Goal: Task Accomplishment & Management: Use online tool/utility

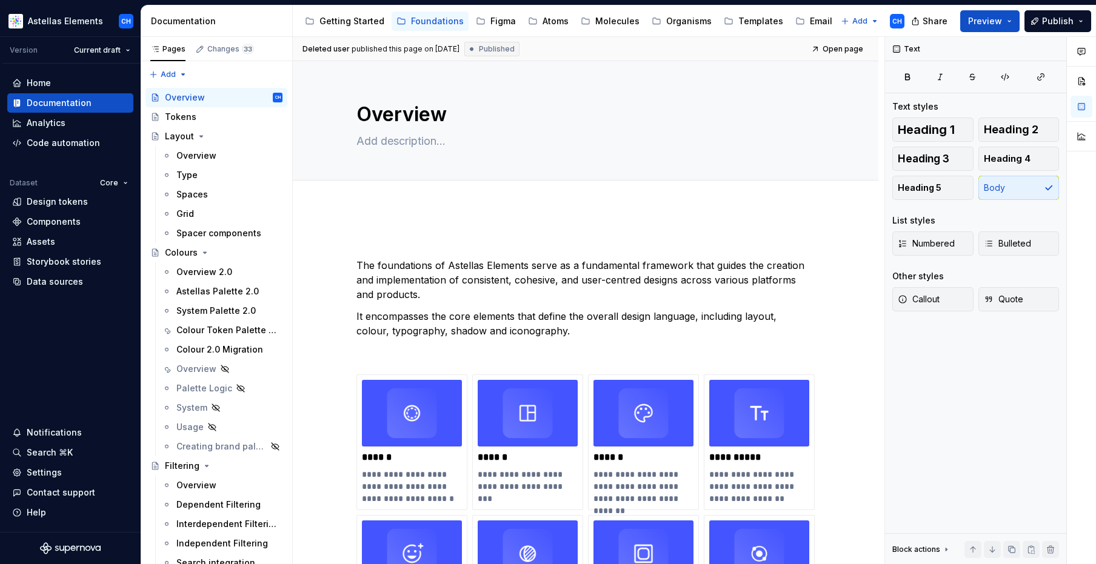
scroll to position [34, 0]
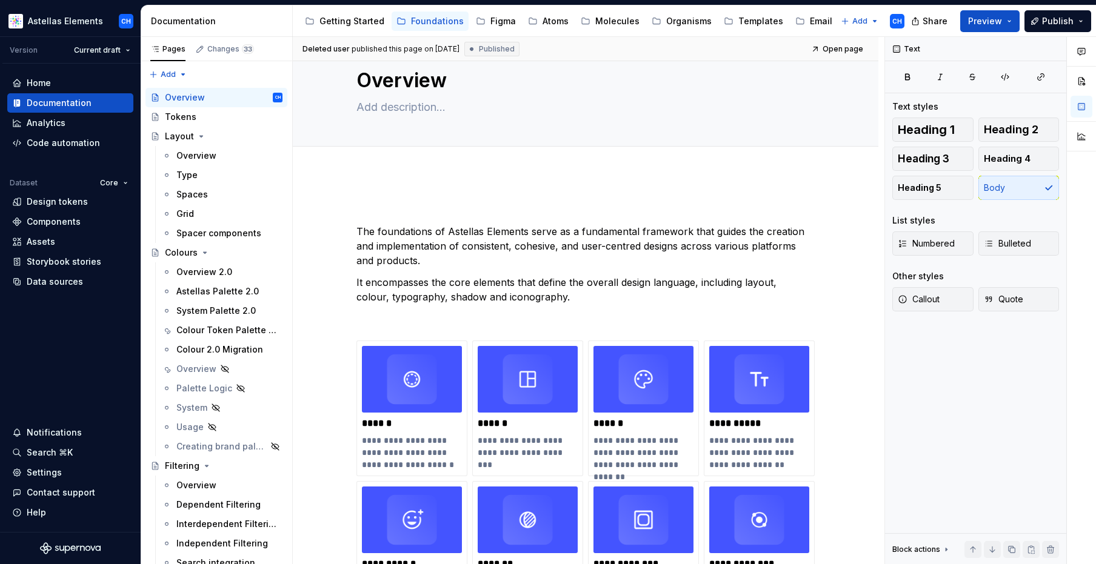
click at [698, 187] on div "**********" at bounding box center [586, 521] width 586 height 697
type textarea "*"
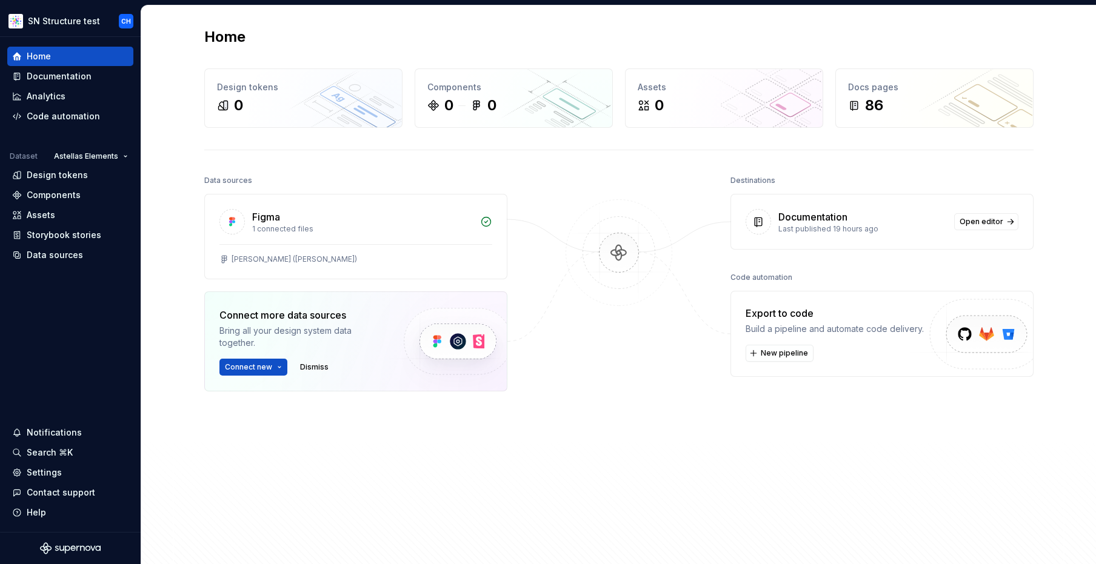
click at [694, 455] on div "Data sources Figma 1 connected files Chris Template (Chris) Connect more data s…" at bounding box center [618, 365] width 829 height 387
click at [694, 454] on div "Data sources Figma 1 connected files Chris Template (Chris) Connect more data s…" at bounding box center [618, 365] width 829 height 387
click at [697, 452] on div "Data sources Figma 1 connected files Chris Template (Chris) Connect more data s…" at bounding box center [618, 365] width 829 height 387
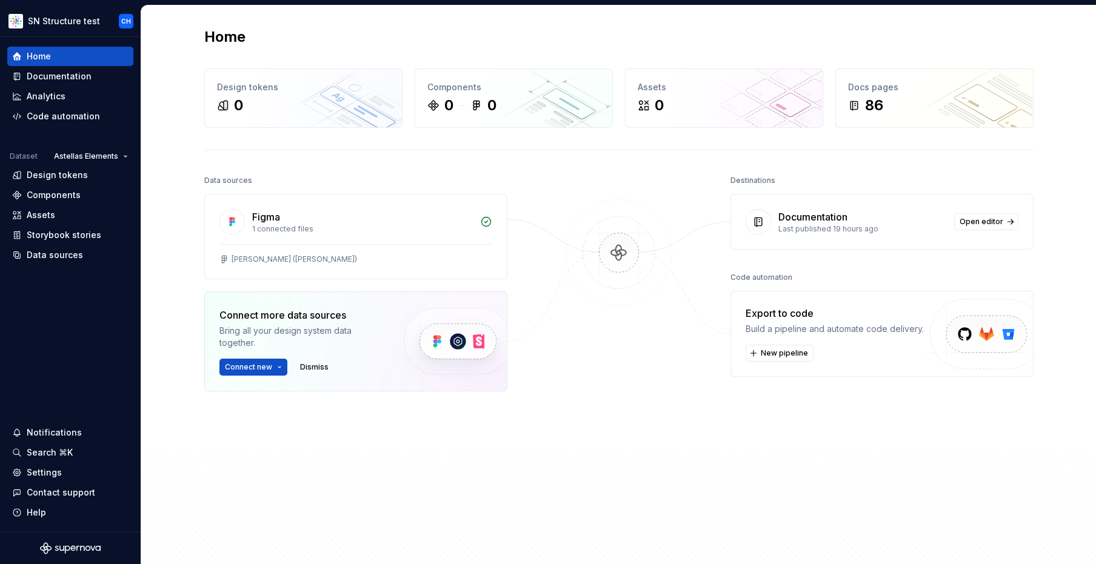
click at [699, 451] on div "Data sources Figma 1 connected files Chris Template (Chris) Connect more data s…" at bounding box center [618, 365] width 829 height 387
click at [701, 449] on div "Data sources Figma 1 connected files Chris Template (Chris) Connect more data s…" at bounding box center [618, 365] width 829 height 387
click at [703, 427] on div "Data sources Figma 1 connected files Chris Template (Chris) Connect more data s…" at bounding box center [618, 365] width 829 height 387
click at [641, 412] on div at bounding box center [618, 341] width 121 height 339
click at [67, 82] on div "Documentation" at bounding box center [59, 76] width 65 height 12
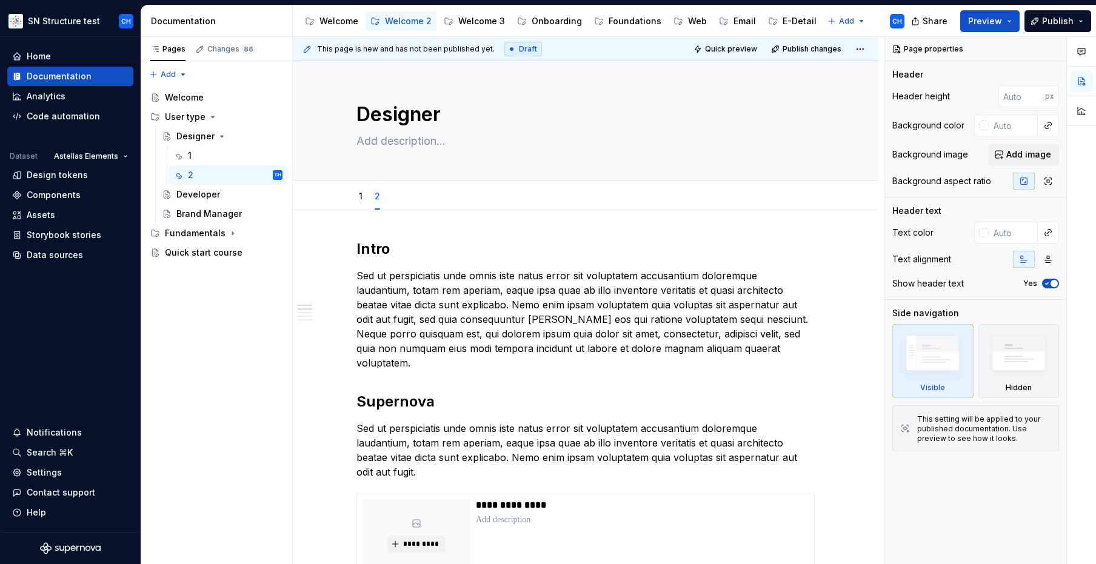
type textarea "*"
